Goal: Task Accomplishment & Management: Use online tool/utility

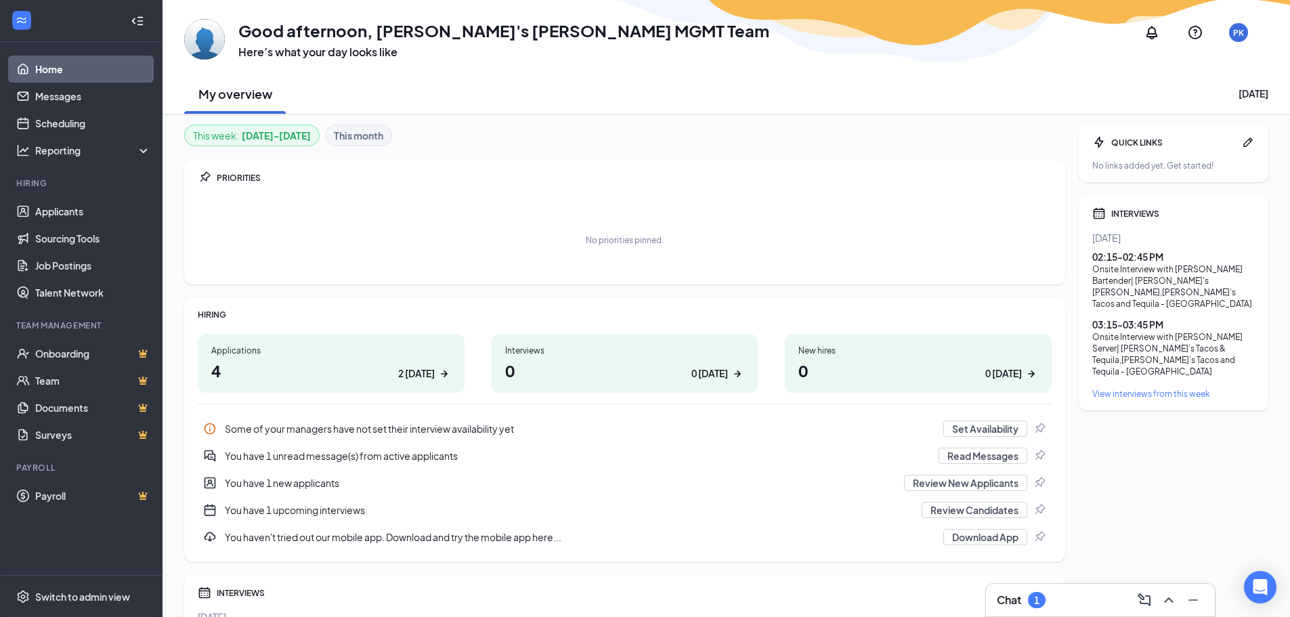
click at [596, 374] on h1 "0 0 today" at bounding box center [625, 370] width 240 height 23
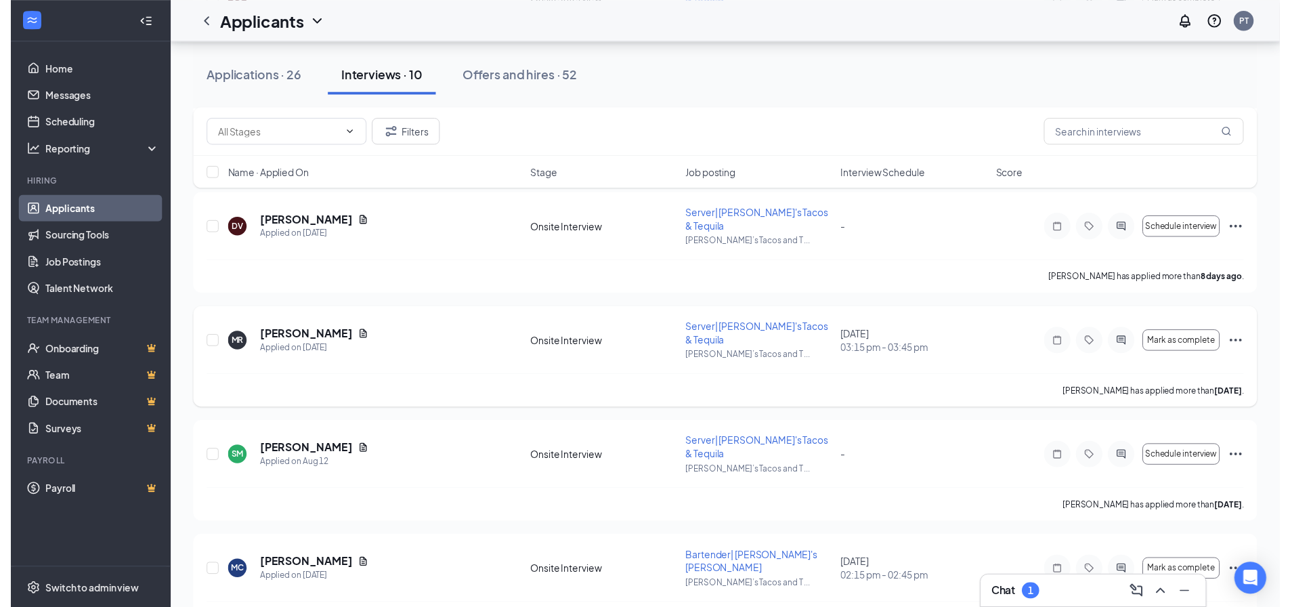
scroll to position [677, 0]
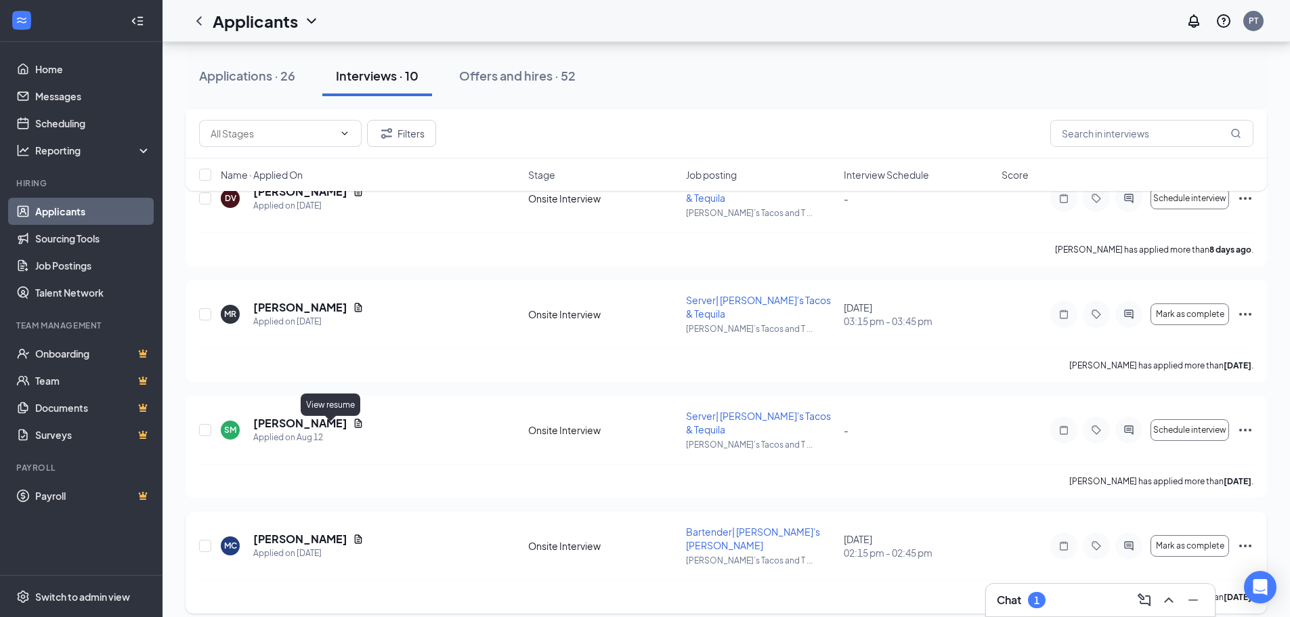
click at [353, 533] on icon "Document" at bounding box center [358, 538] width 11 height 11
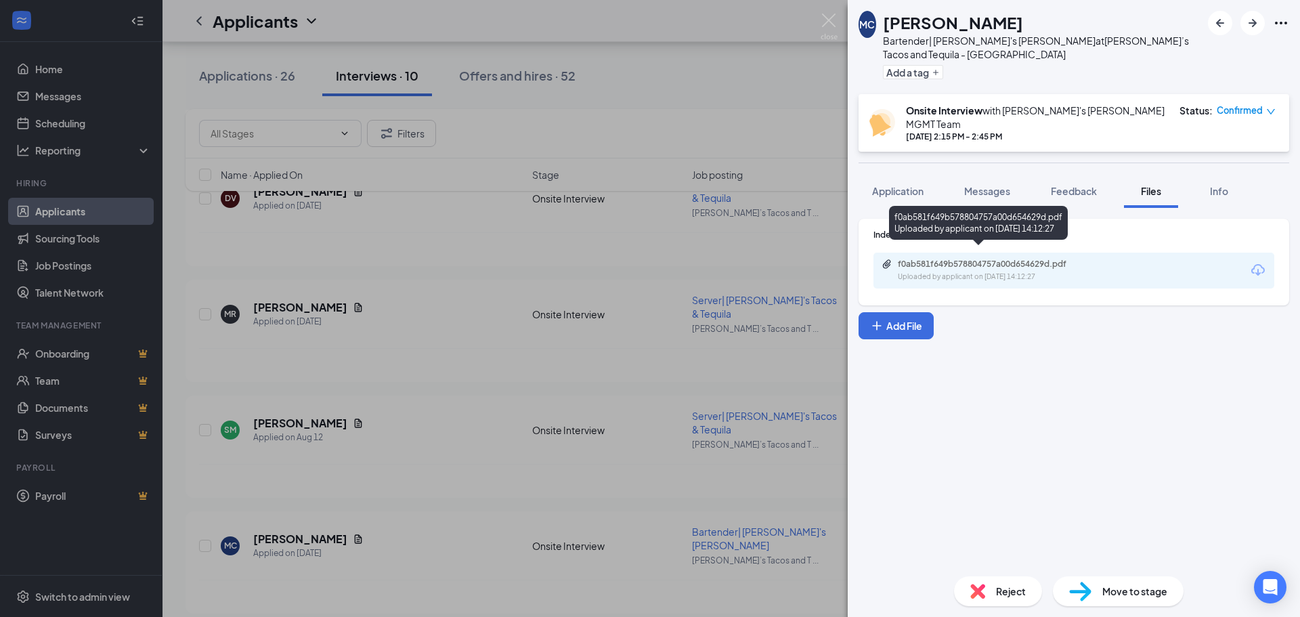
click at [983, 259] on div "f0ab581f649b578804757a00d654629d.pdf" at bounding box center [993, 264] width 190 height 11
click at [835, 27] on img at bounding box center [828, 27] width 17 height 26
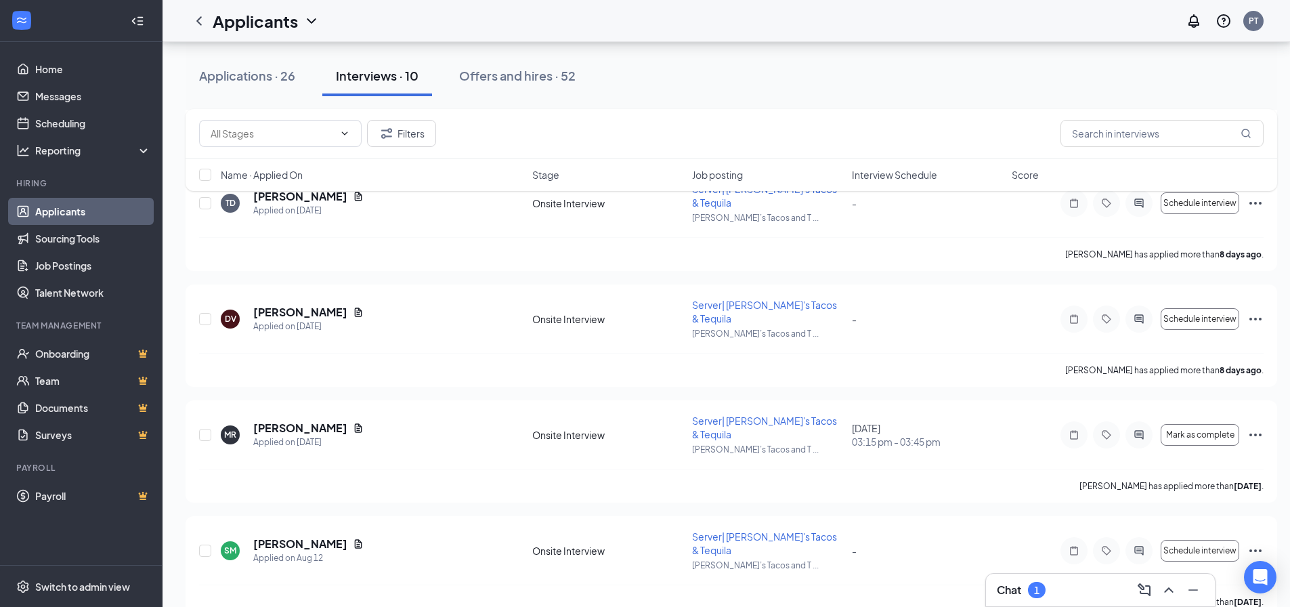
scroll to position [552, 0]
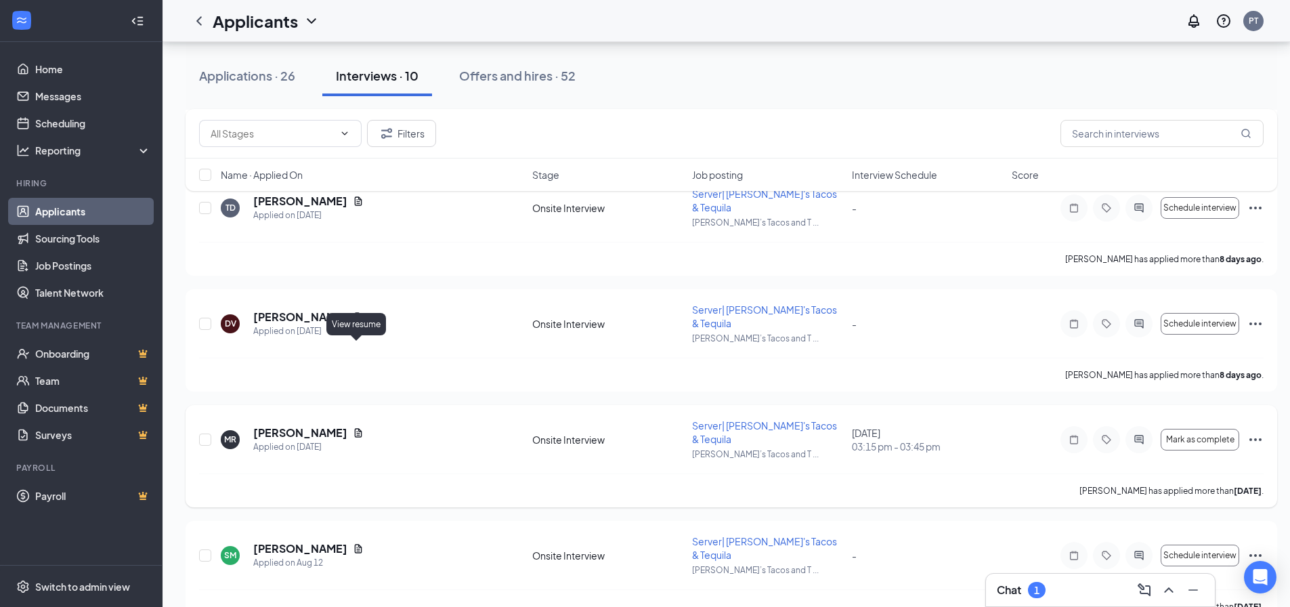
click at [359, 427] on icon "Document" at bounding box center [358, 432] width 11 height 11
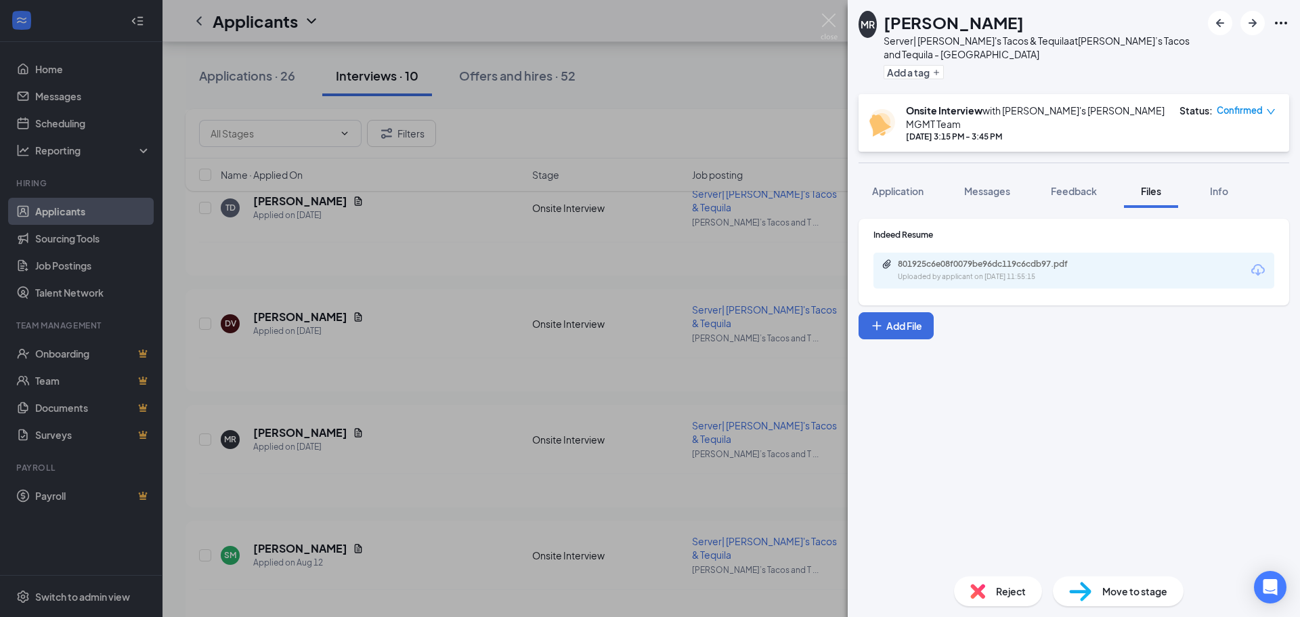
click at [941, 259] on div "801925c6e08f0079be96dc119c6cdb97.pdf Uploaded by applicant on [DATE] 11:55:15" at bounding box center [1073, 271] width 401 height 36
click at [944, 271] on div "Uploaded by applicant on [DATE] 11:55:15" at bounding box center [999, 276] width 203 height 11
click at [826, 25] on img at bounding box center [828, 27] width 17 height 26
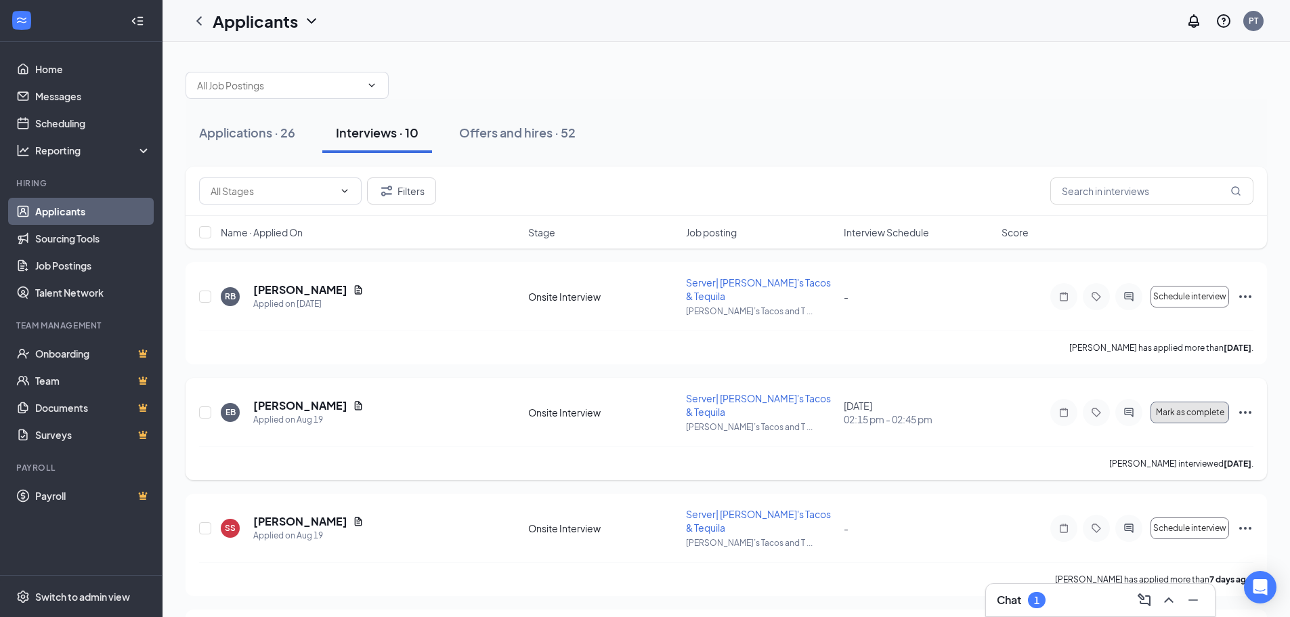
click at [1204, 401] on button "Mark as complete" at bounding box center [1189, 412] width 79 height 22
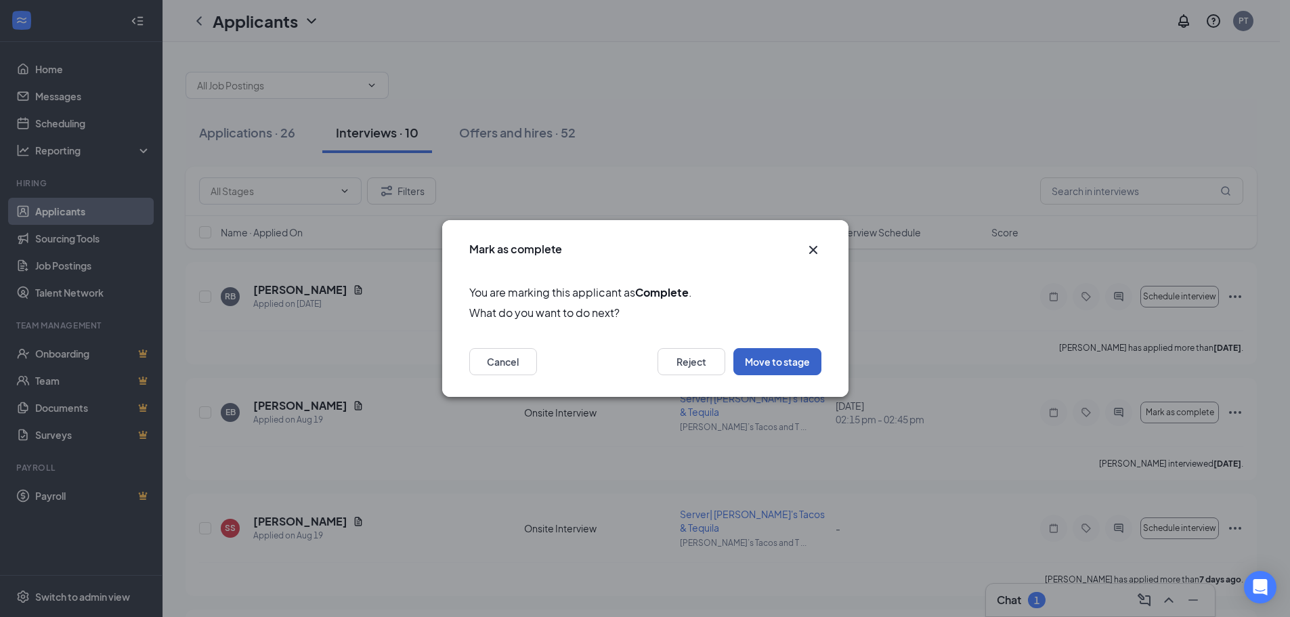
click at [743, 368] on button "Move to stage" at bounding box center [777, 361] width 88 height 27
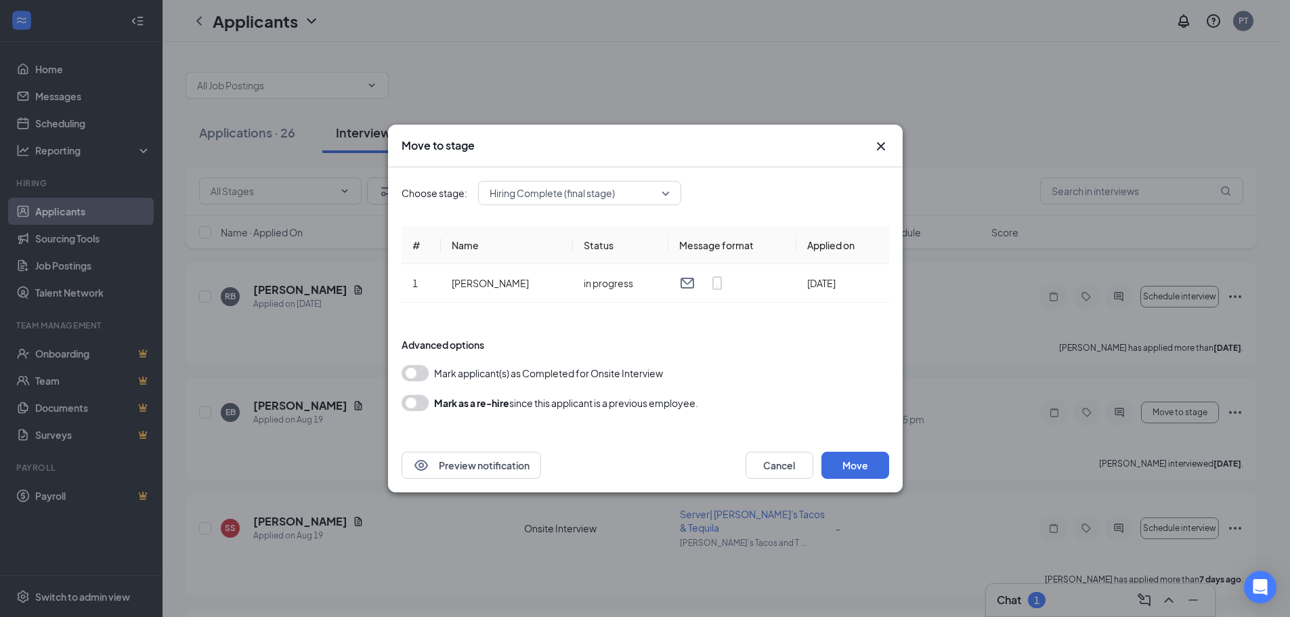
click at [423, 368] on button "button" at bounding box center [414, 373] width 27 height 16
click at [872, 473] on button "Move" at bounding box center [855, 465] width 68 height 27
